Goal: Task Accomplishment & Management: Manage account settings

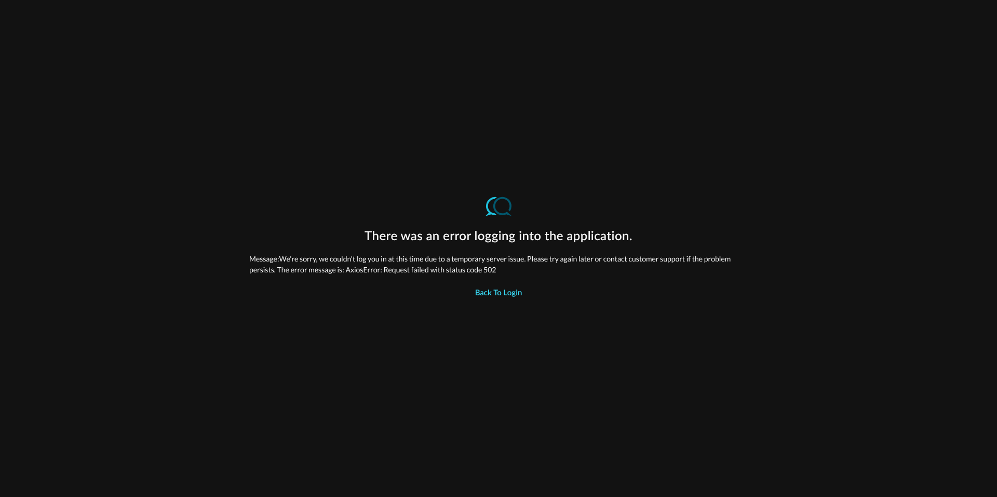
click at [508, 291] on button "Back to Login" at bounding box center [499, 293] width 60 height 21
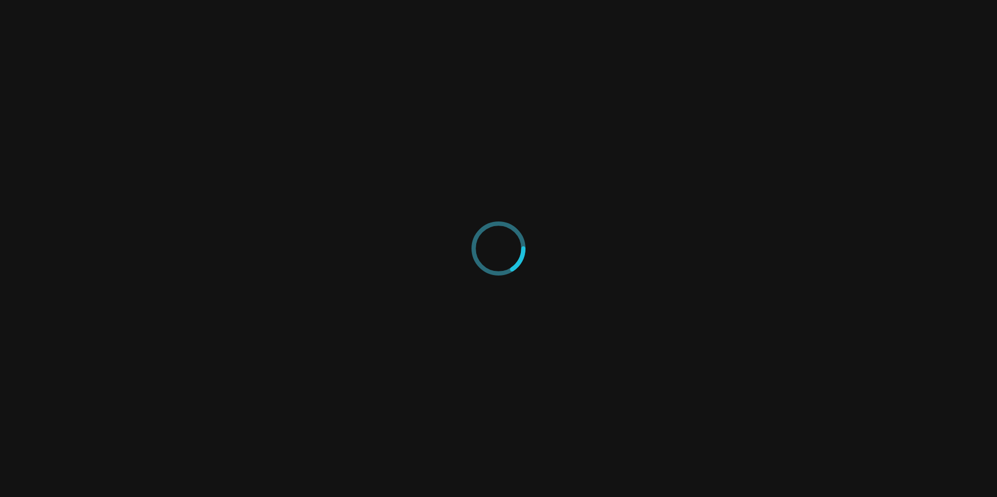
click at [447, 216] on div at bounding box center [498, 248] width 997 height 497
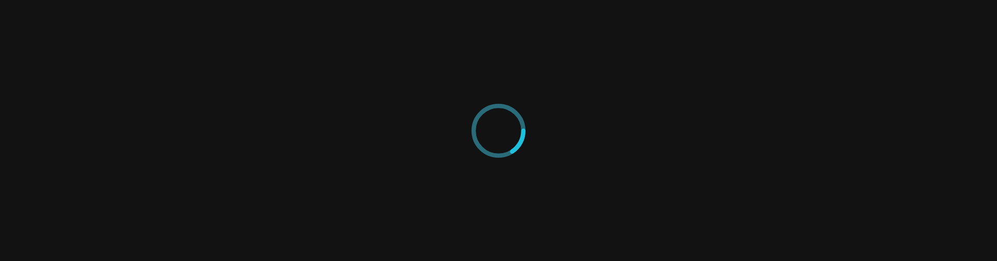
click at [300, 128] on div at bounding box center [498, 130] width 997 height 261
